Goal: Navigation & Orientation: Find specific page/section

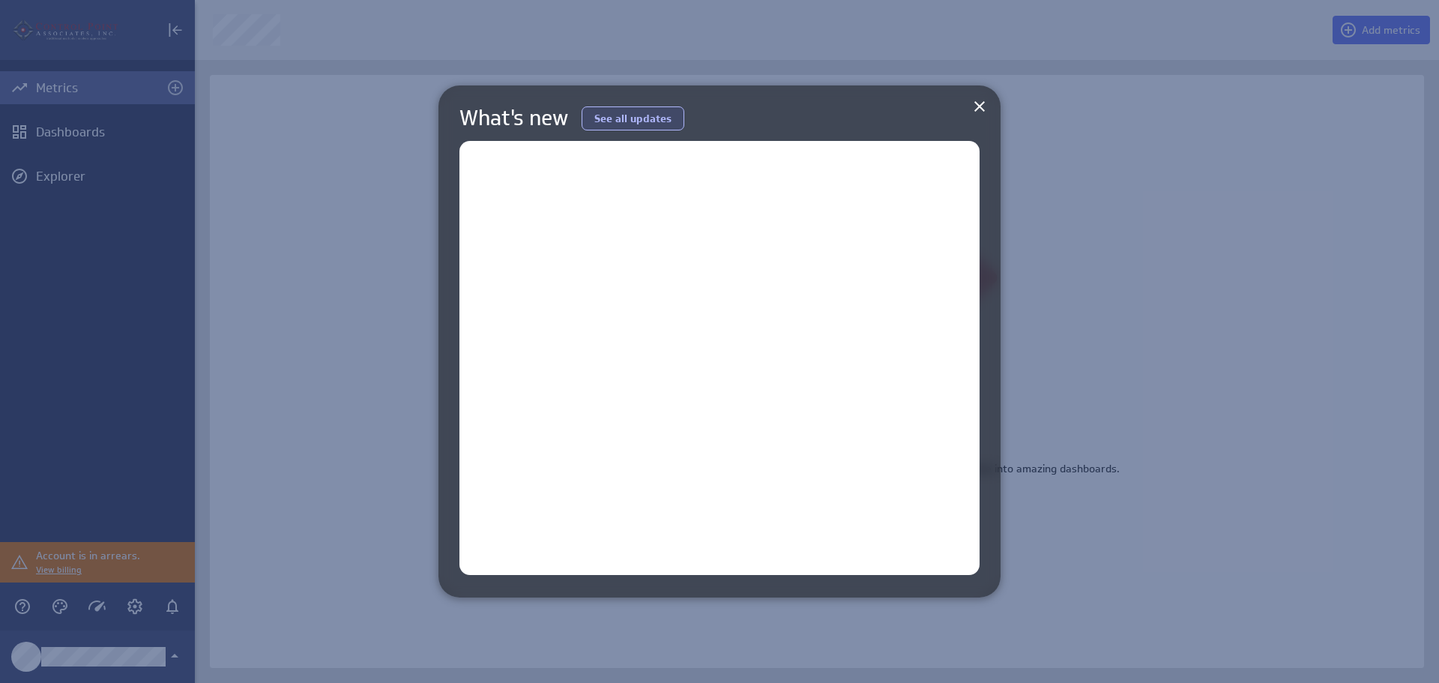
scroll to position [706, 1268]
click at [984, 106] on icon at bounding box center [980, 106] width 18 height 18
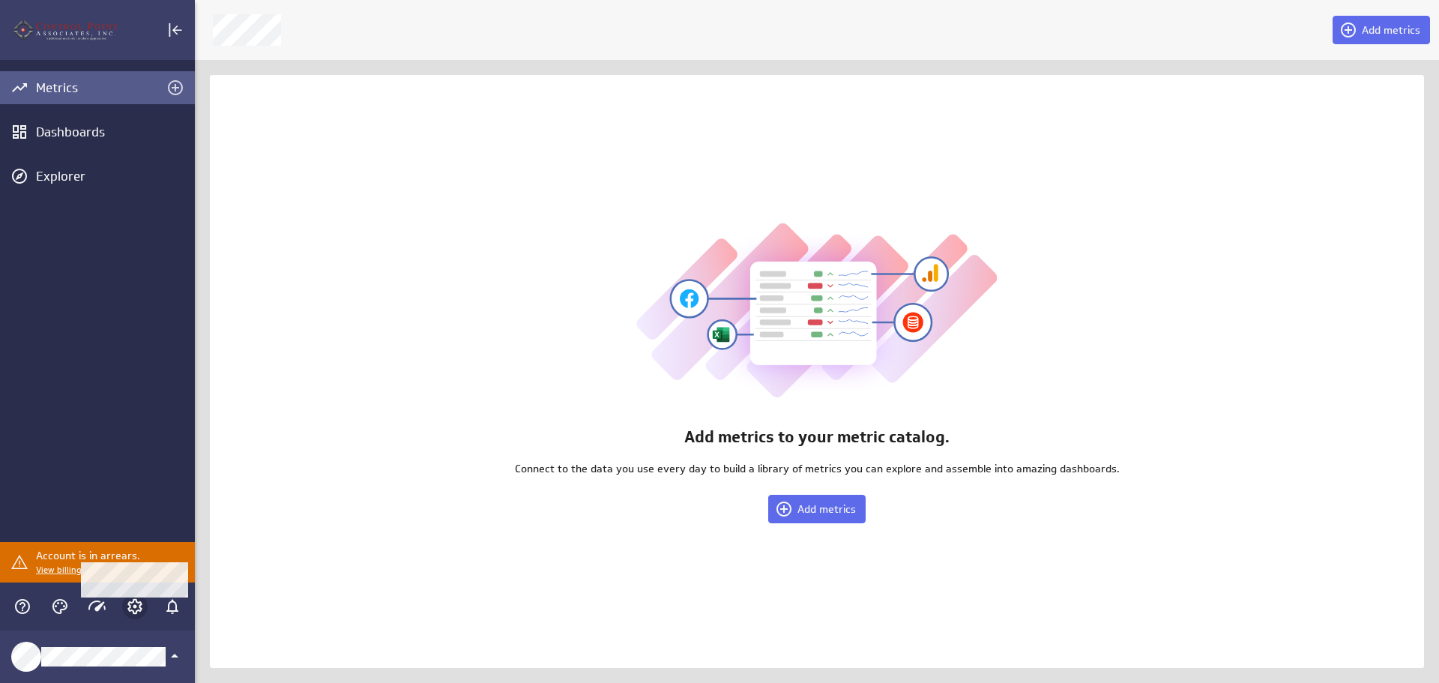
click at [133, 605] on icon "Account and settings" at bounding box center [135, 607] width 18 height 18
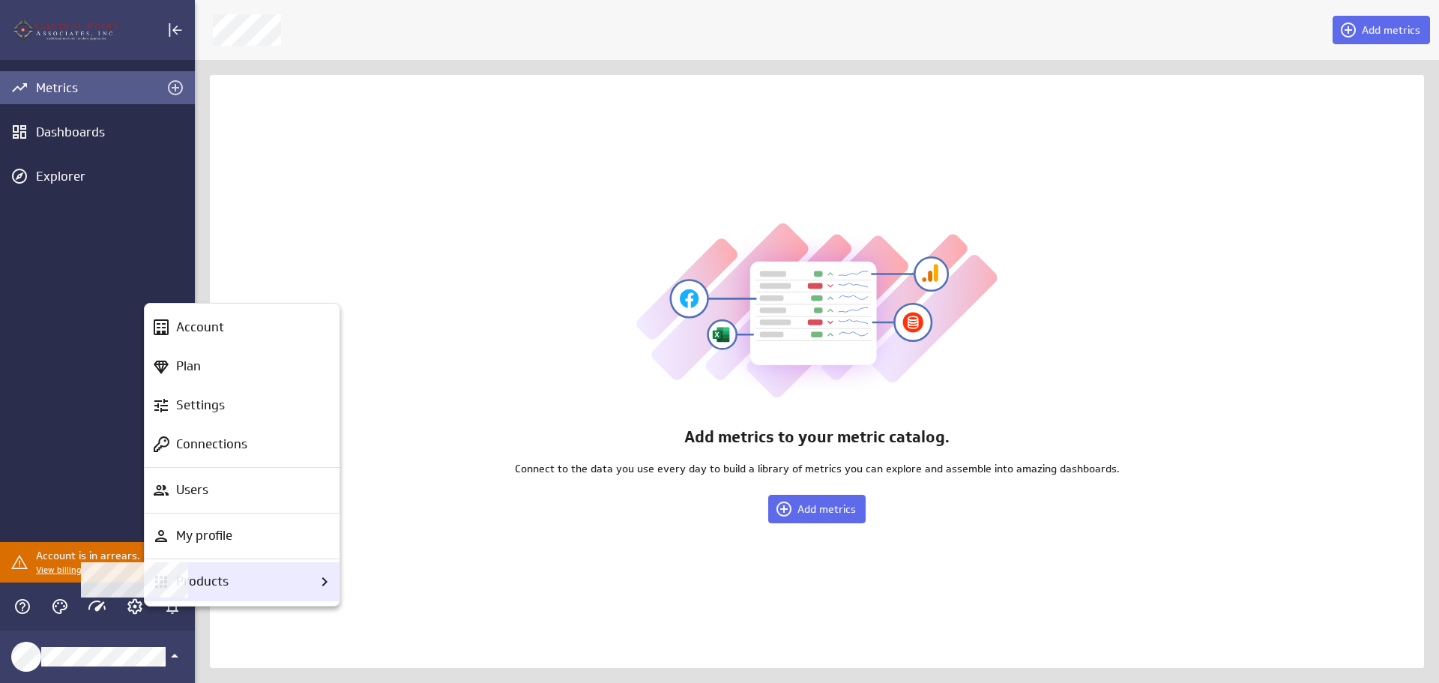
click at [179, 597] on div "Products" at bounding box center [242, 581] width 195 height 39
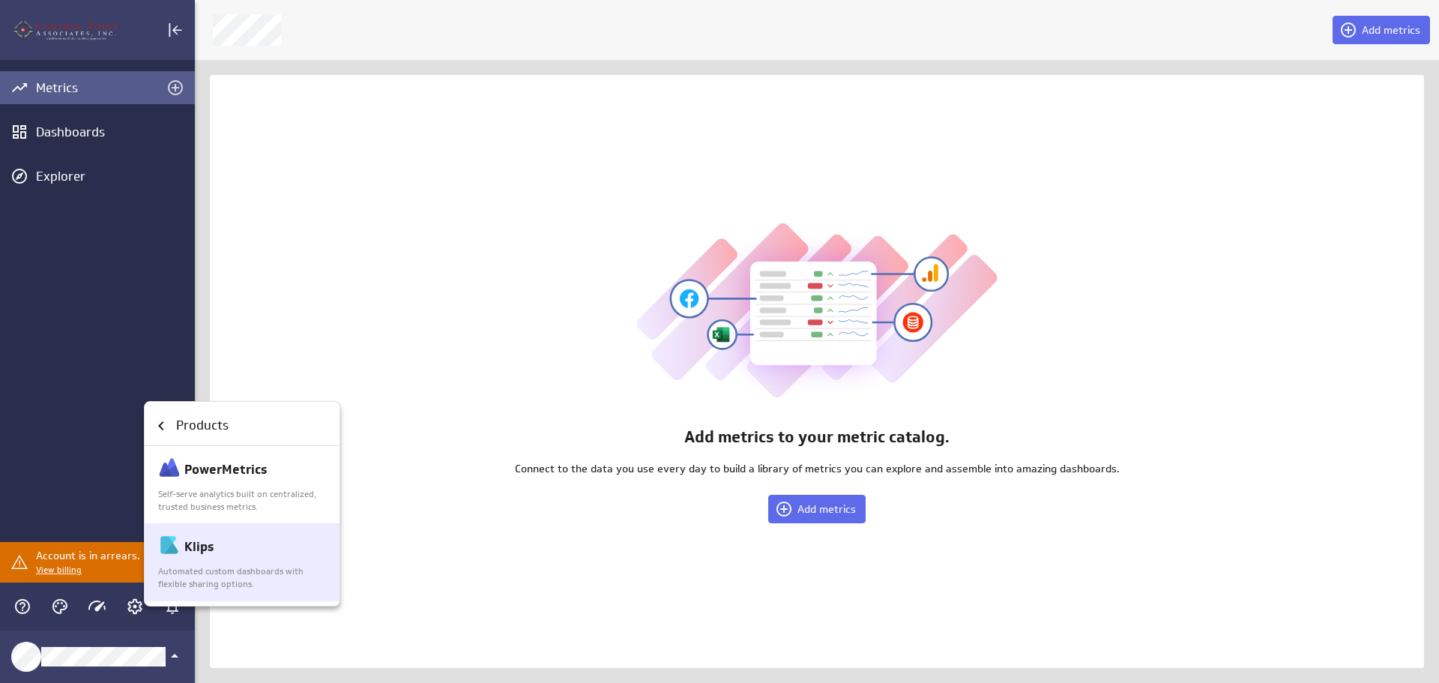
click at [191, 580] on p "Automated custom dashboards with flexible sharing options." at bounding box center [242, 577] width 169 height 25
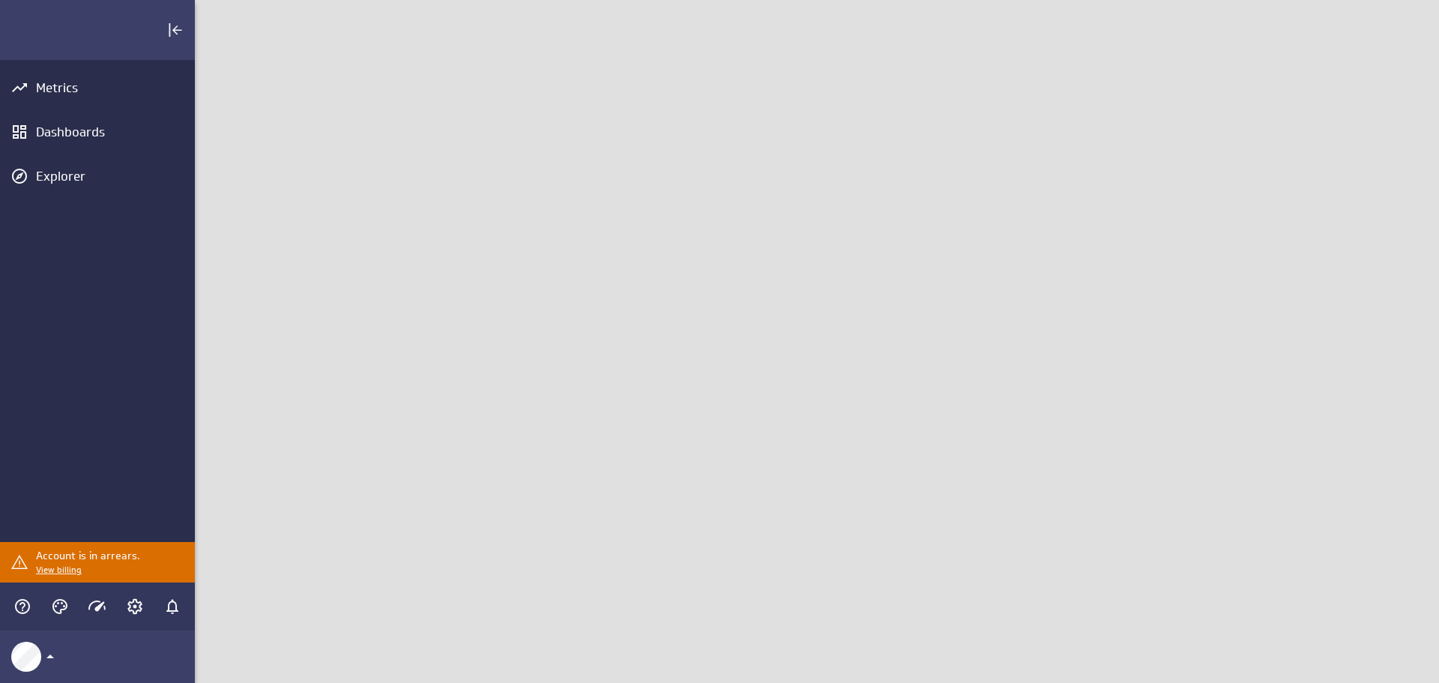
scroll to position [706, 1268]
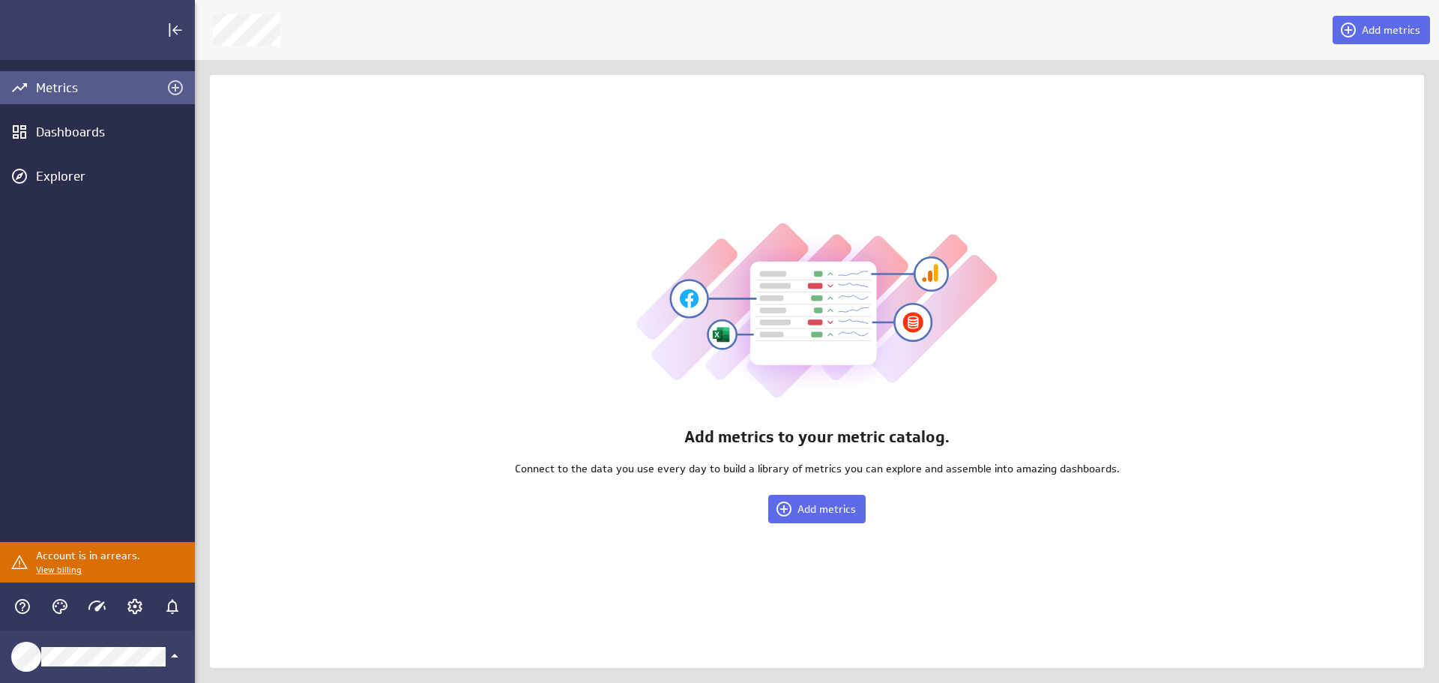
scroll to position [706, 1268]
click at [138, 606] on icon "Account and settings" at bounding box center [135, 607] width 18 height 18
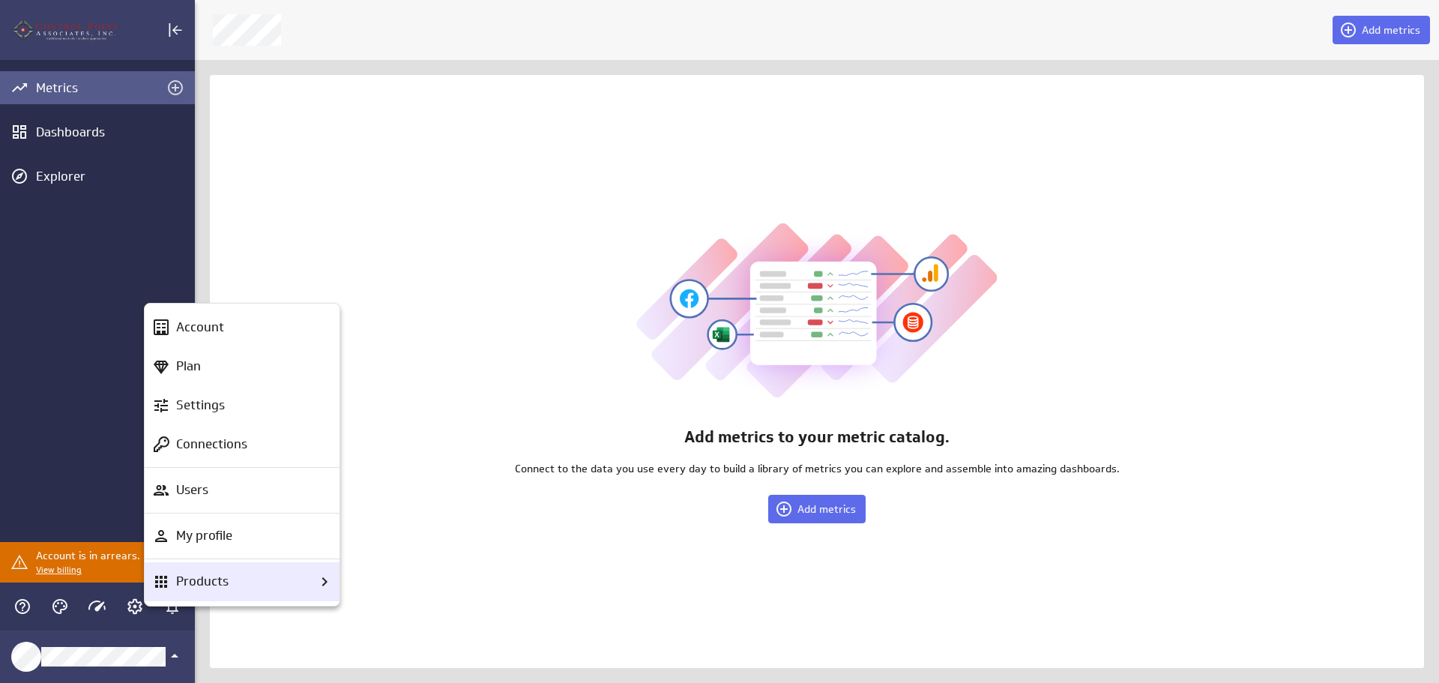
click at [201, 586] on p "Products" at bounding box center [202, 581] width 52 height 19
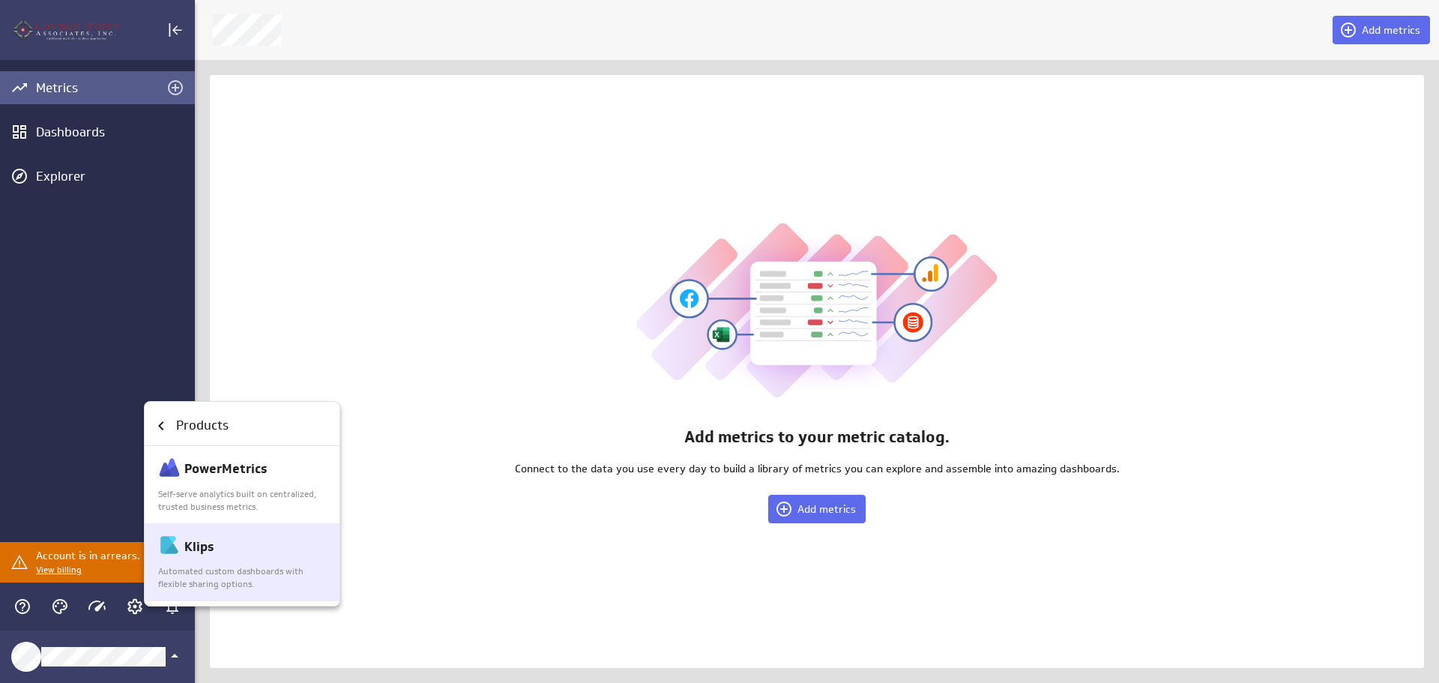
click at [193, 556] on div "Klips" at bounding box center [242, 546] width 169 height 25
